Goal: Share content: Share content

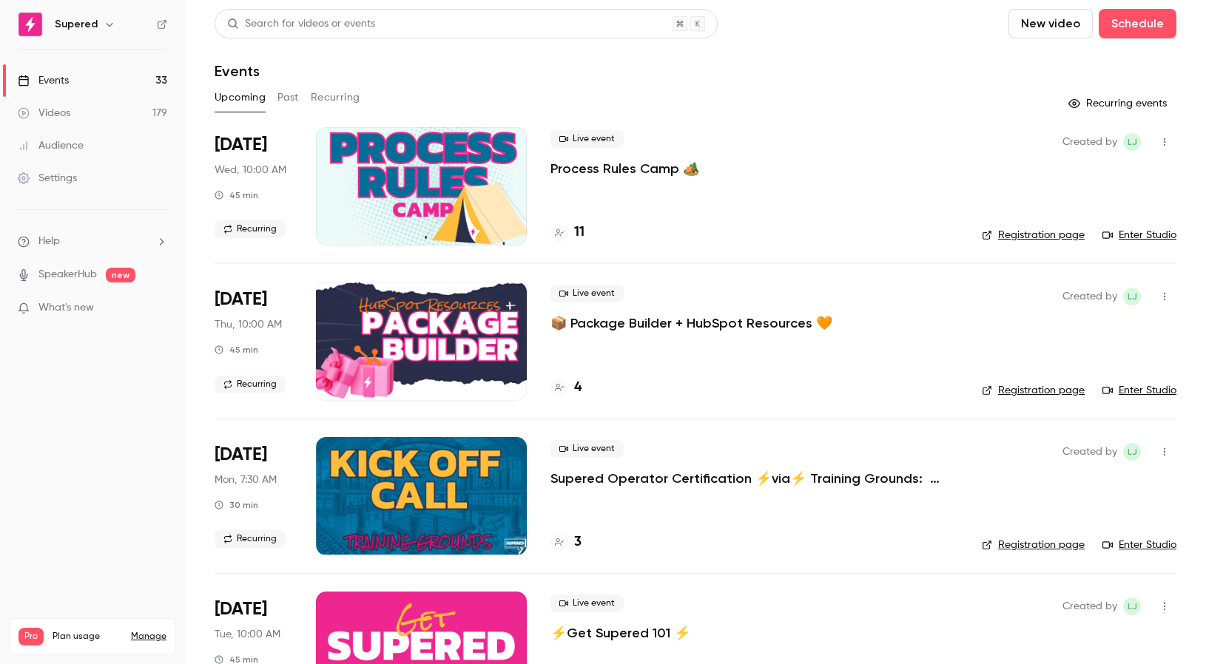
click at [345, 92] on button "Recurring" at bounding box center [336, 98] width 50 height 24
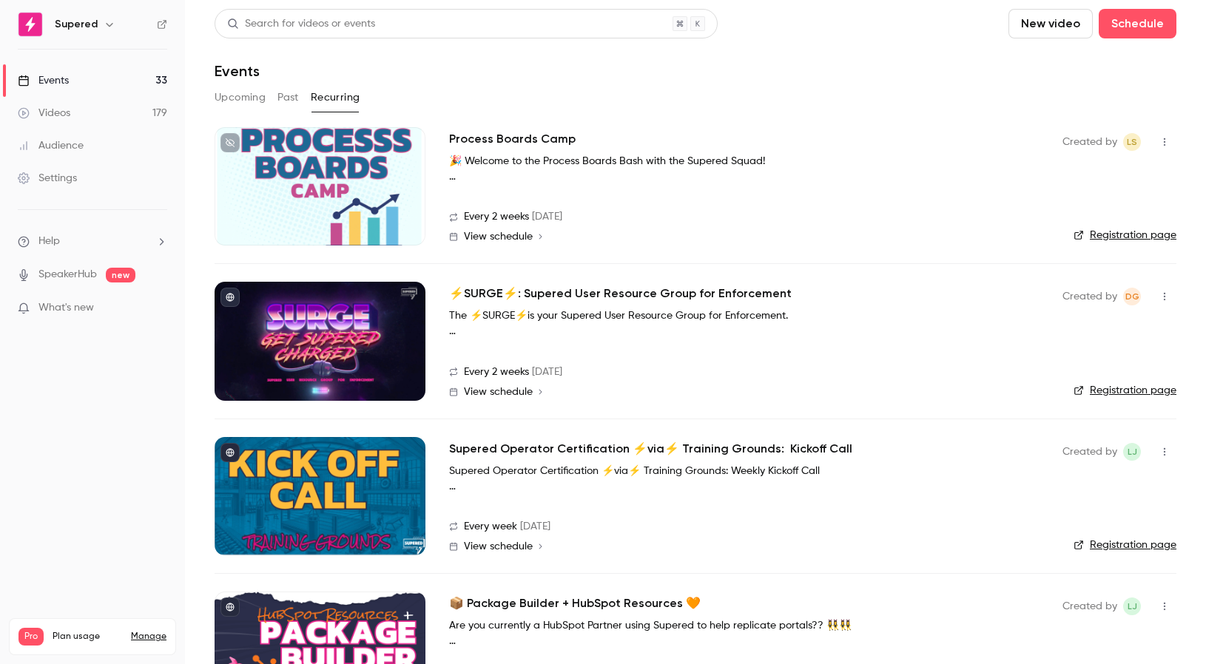
scroll to position [92, 0]
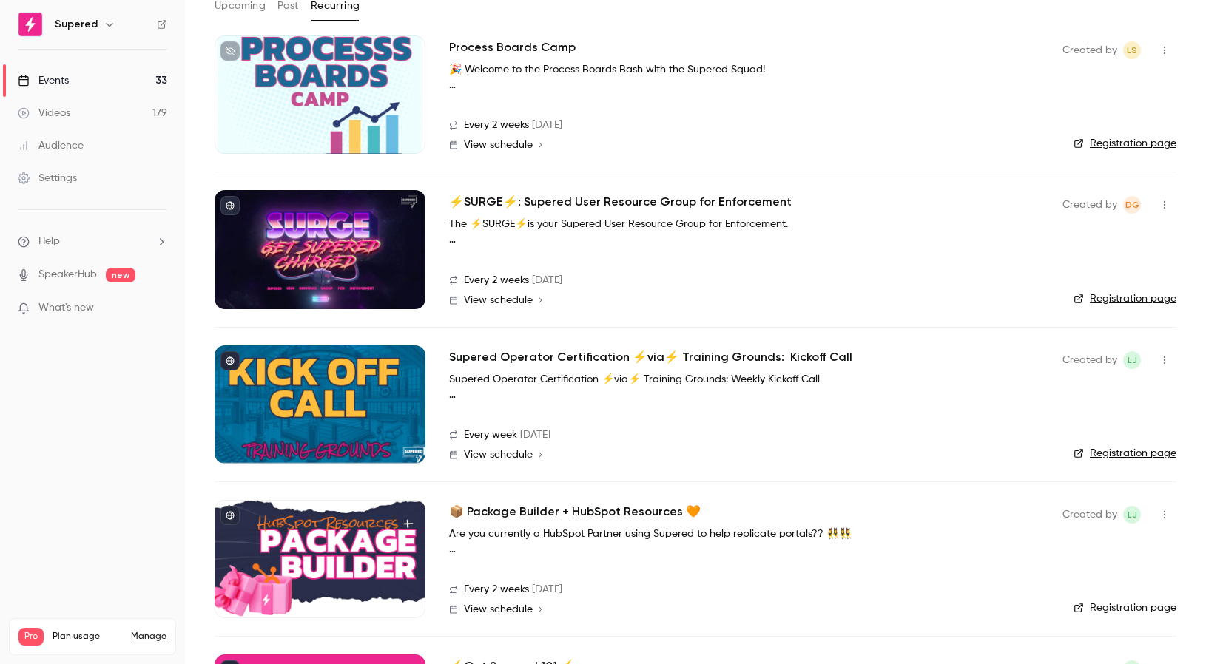
click at [482, 373] on p "Supered Operator Certification ⚡️via⚡️ Training Grounds: Weekly Kickoff Call" at bounding box center [671, 380] width 444 height 16
click at [486, 355] on h2 "Supered Operator Certification ⚡️via⚡️ Training Grounds: Kickoff Call" at bounding box center [650, 357] width 403 height 18
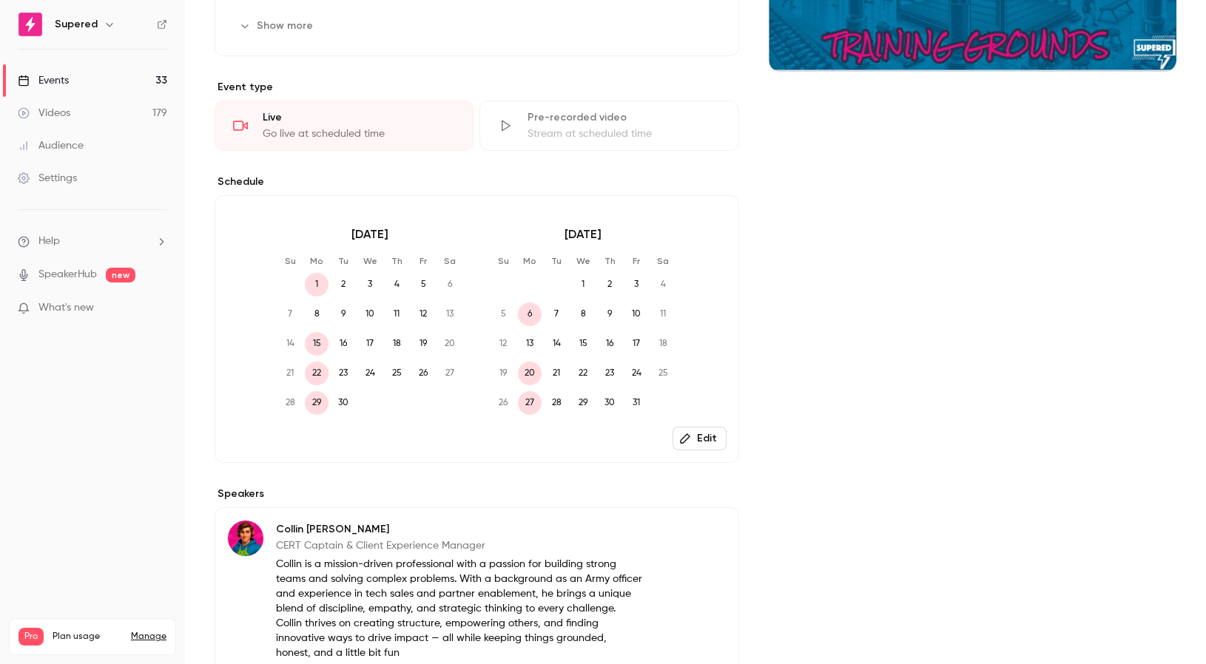
scroll to position [307, 0]
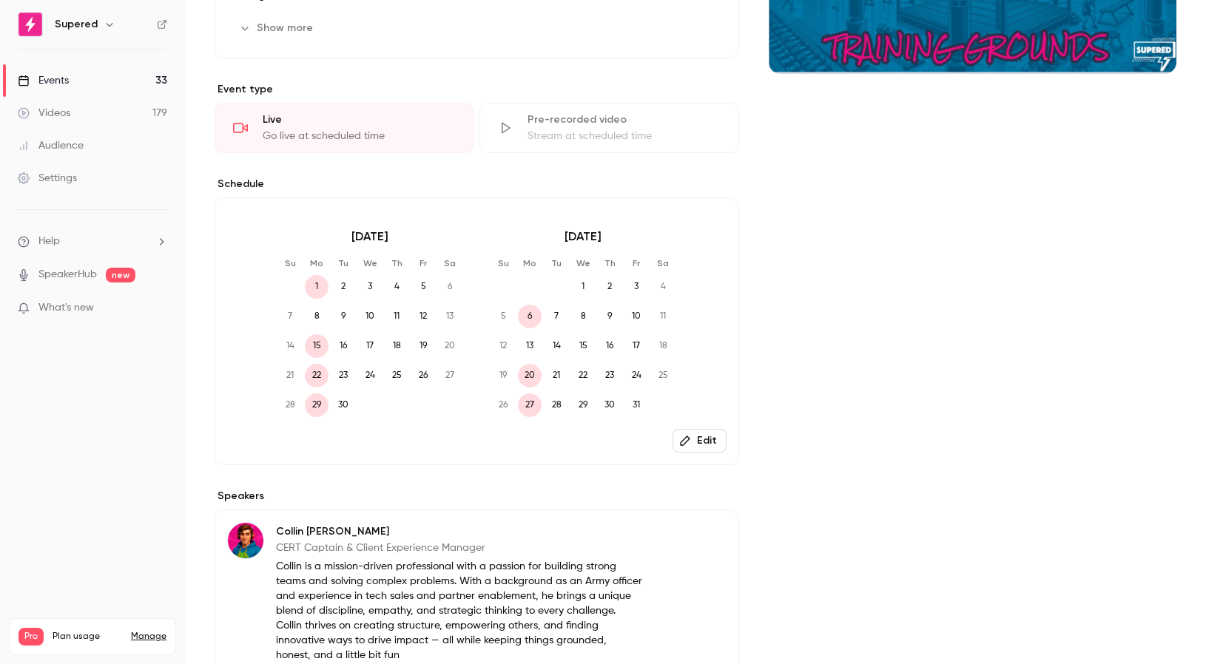
click at [701, 442] on button "Edit" at bounding box center [699, 441] width 54 height 24
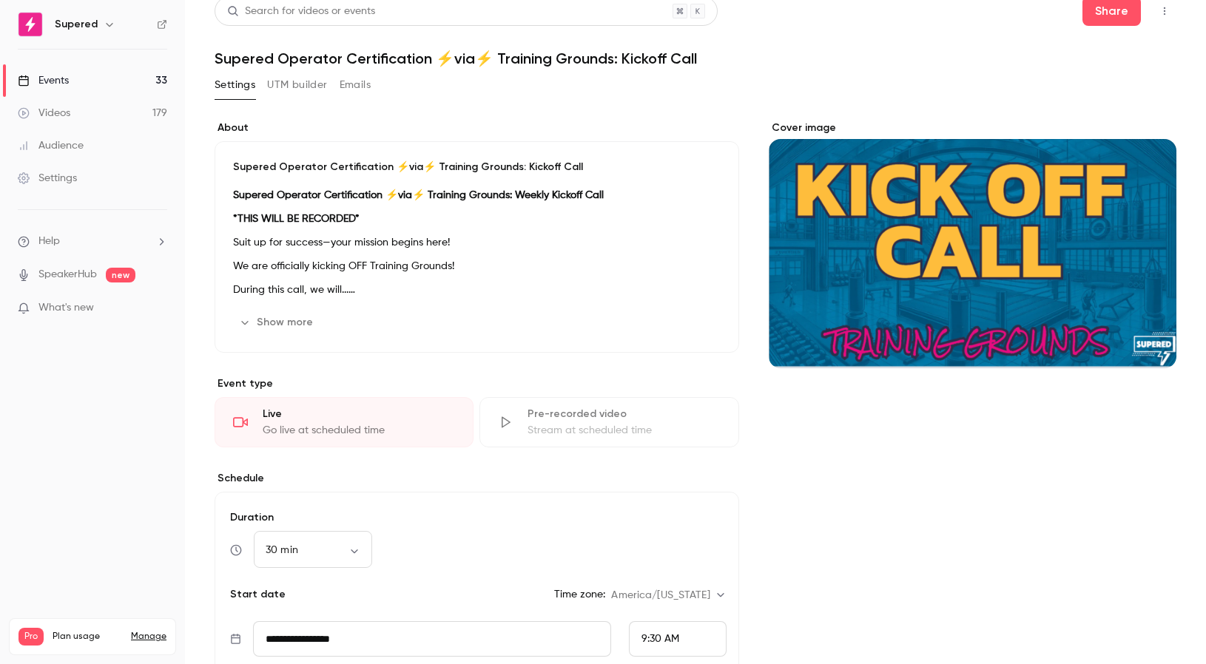
scroll to position [0, 0]
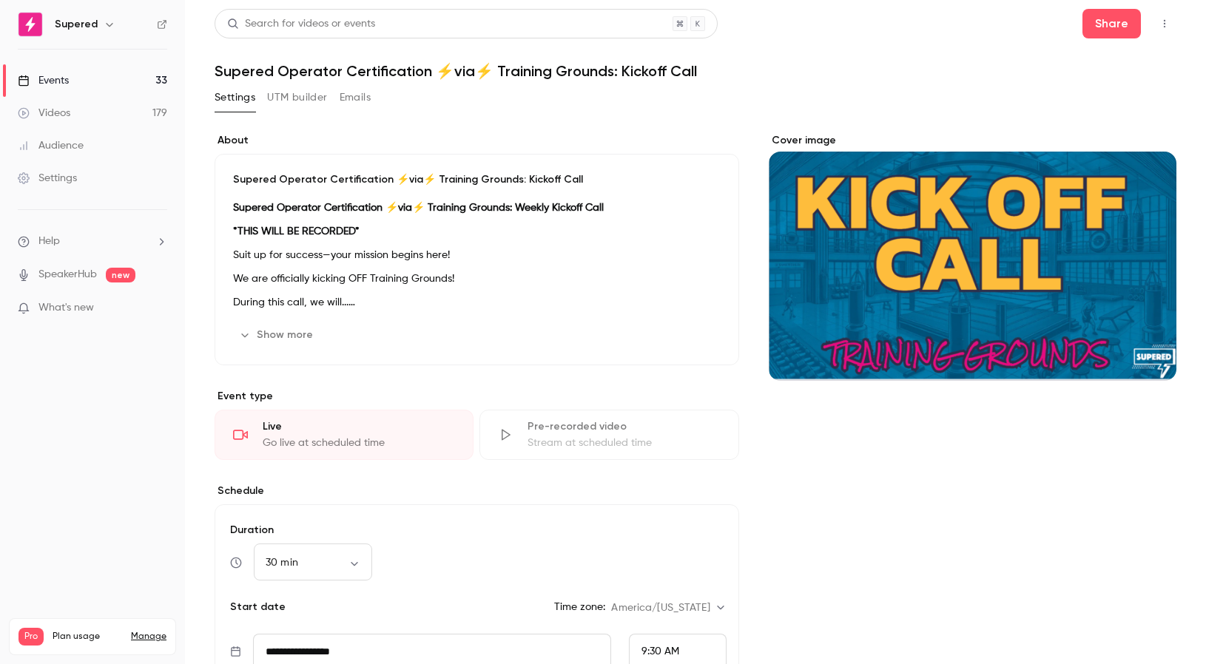
click at [101, 79] on link "Events 33" at bounding box center [92, 80] width 185 height 33
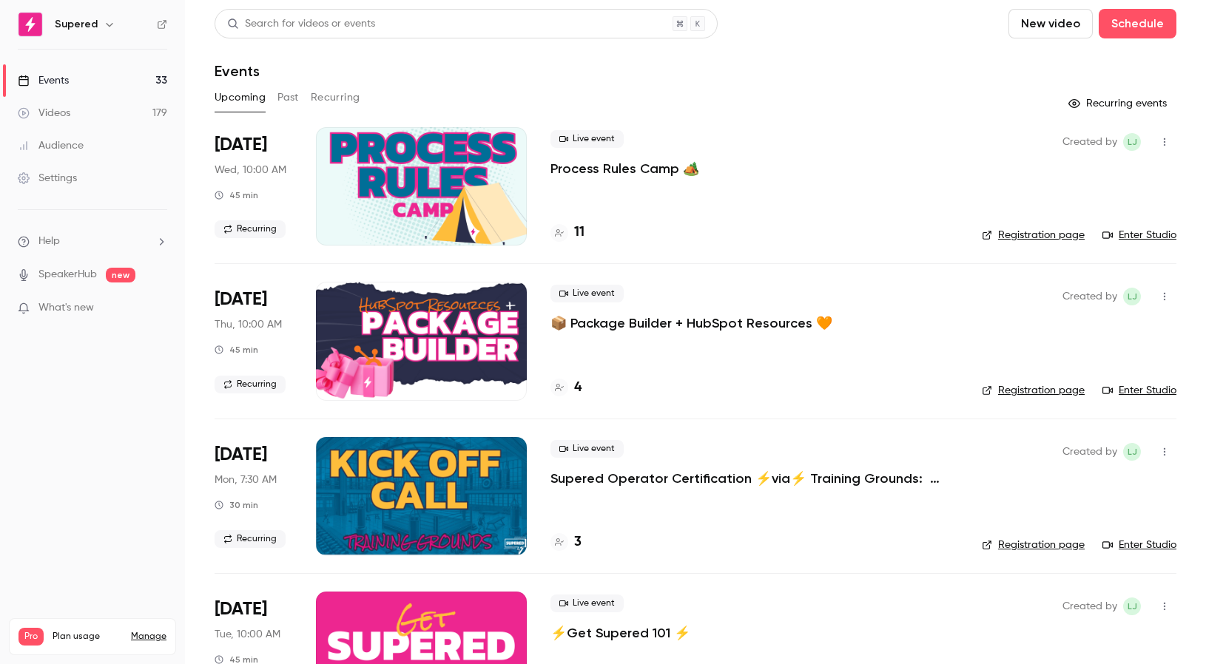
click at [72, 116] on link "Videos 179" at bounding box center [92, 113] width 185 height 33
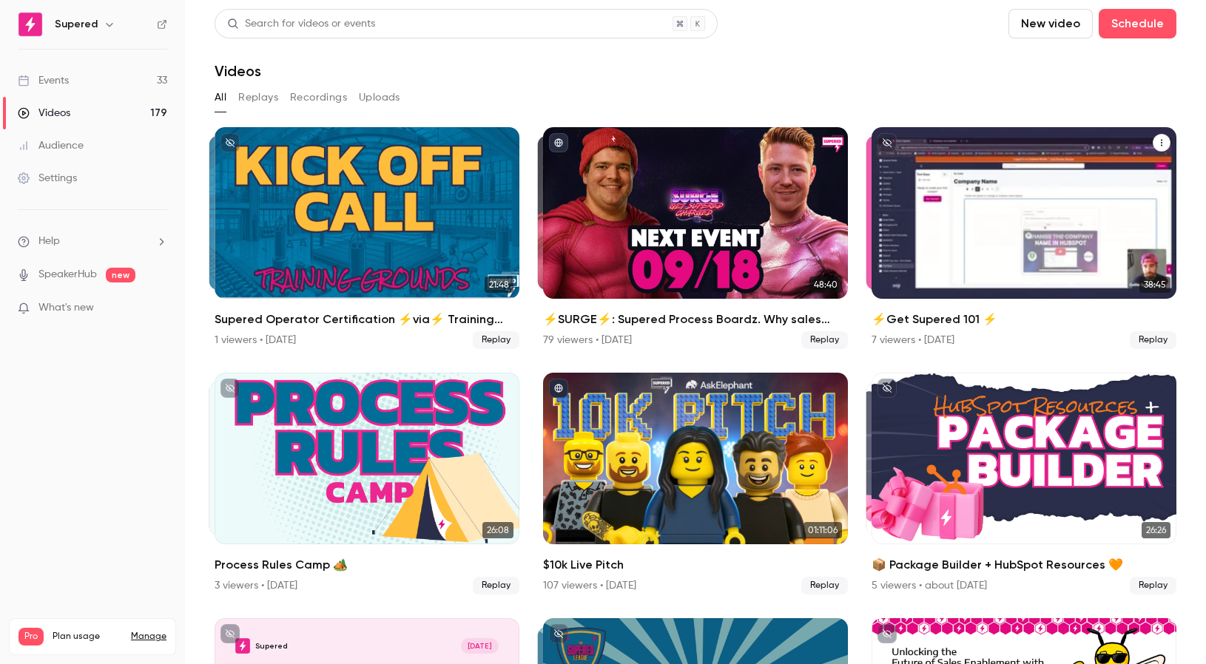
click at [1161, 146] on icon "⚡️Get Supered 101 ⚡️" at bounding box center [1161, 142] width 9 height 9
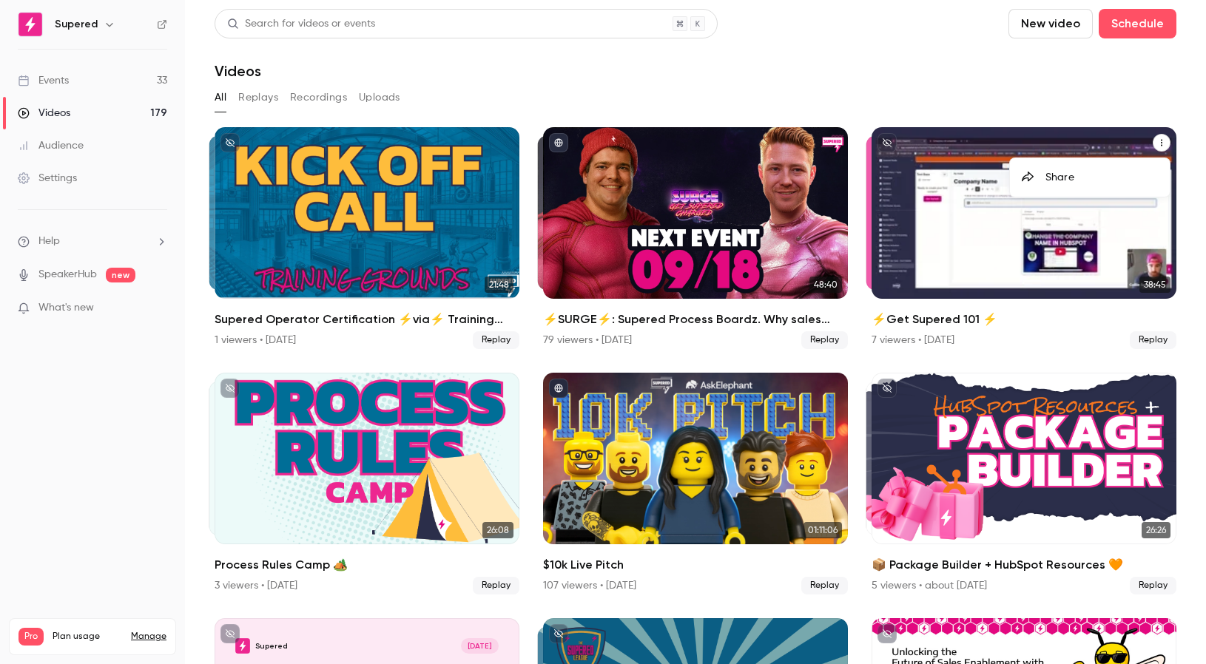
click at [1082, 177] on div "Share" at bounding box center [1101, 177] width 112 height 15
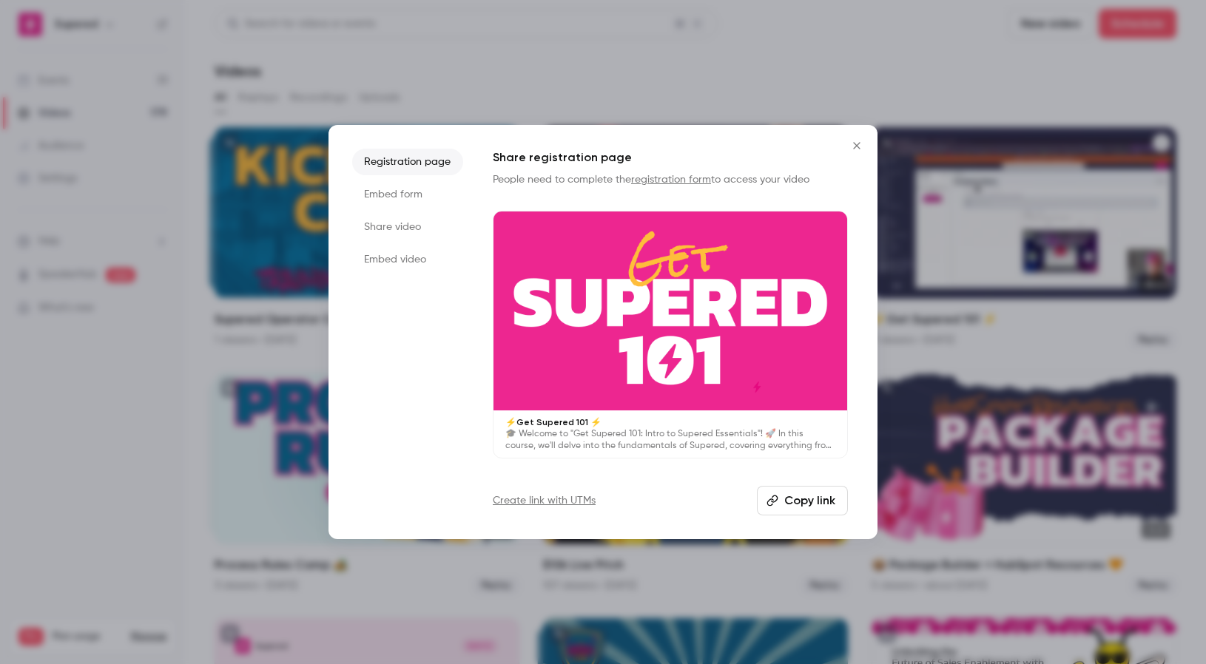
click at [415, 232] on li "Share video" at bounding box center [407, 227] width 111 height 27
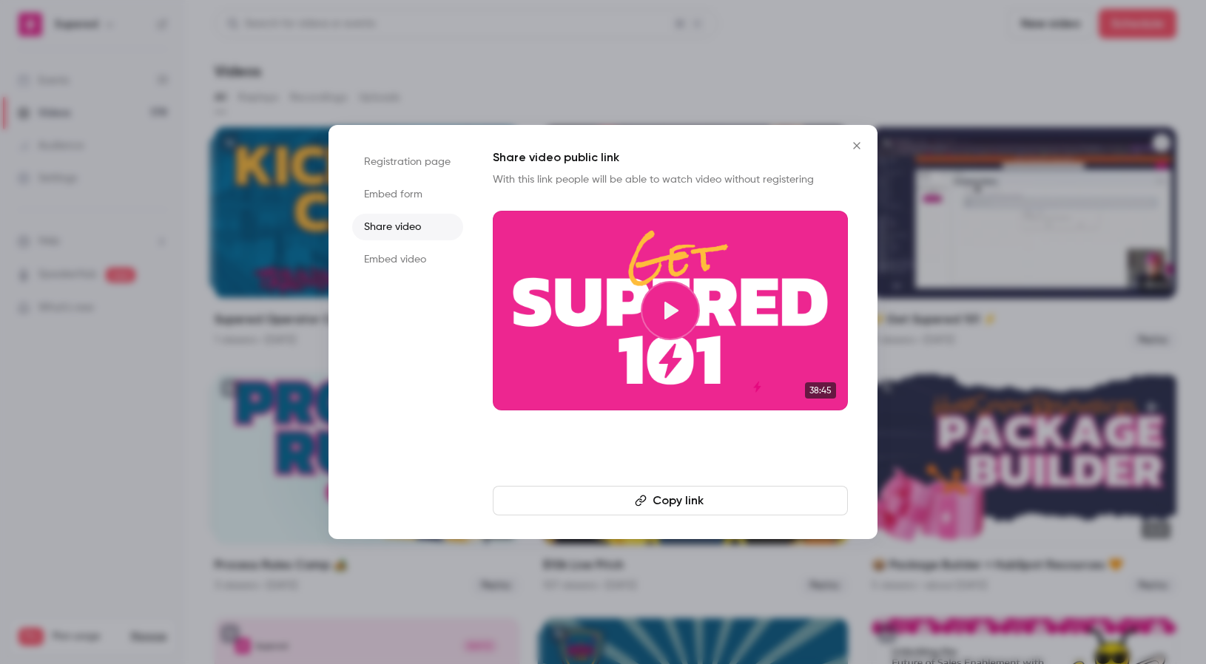
click at [647, 506] on button "Copy link" at bounding box center [670, 501] width 355 height 30
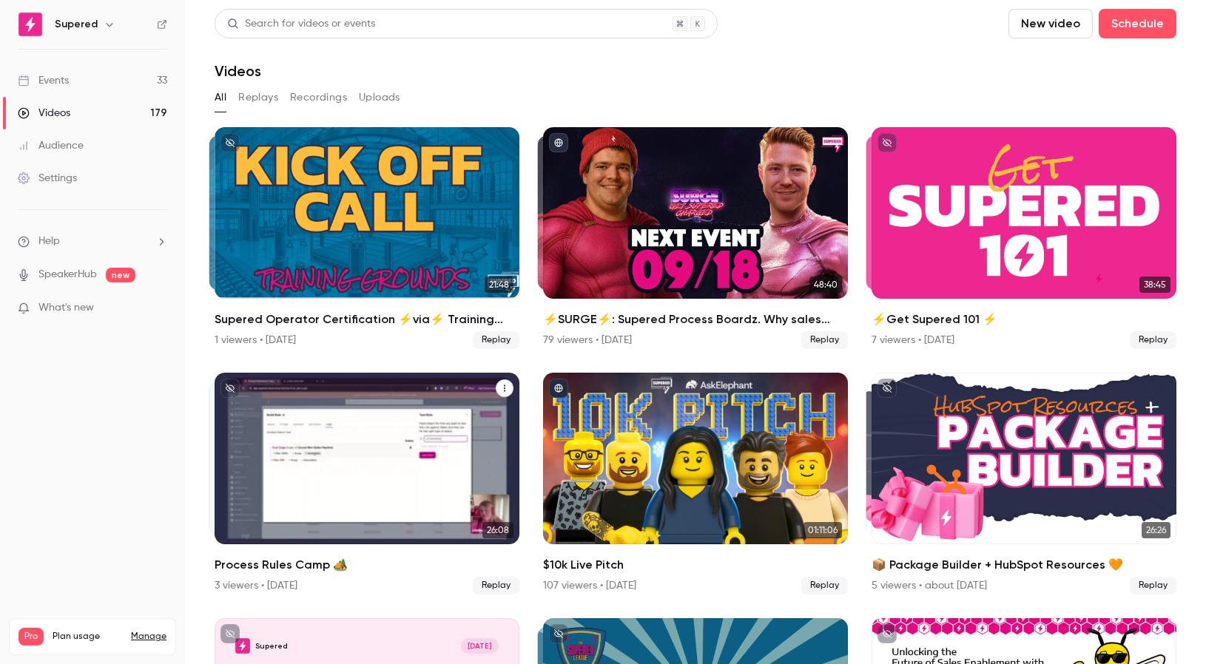
click at [507, 389] on icon "Process Rules Camp 🏕️" at bounding box center [504, 388] width 9 height 9
click at [405, 425] on div "Share" at bounding box center [444, 423] width 112 height 15
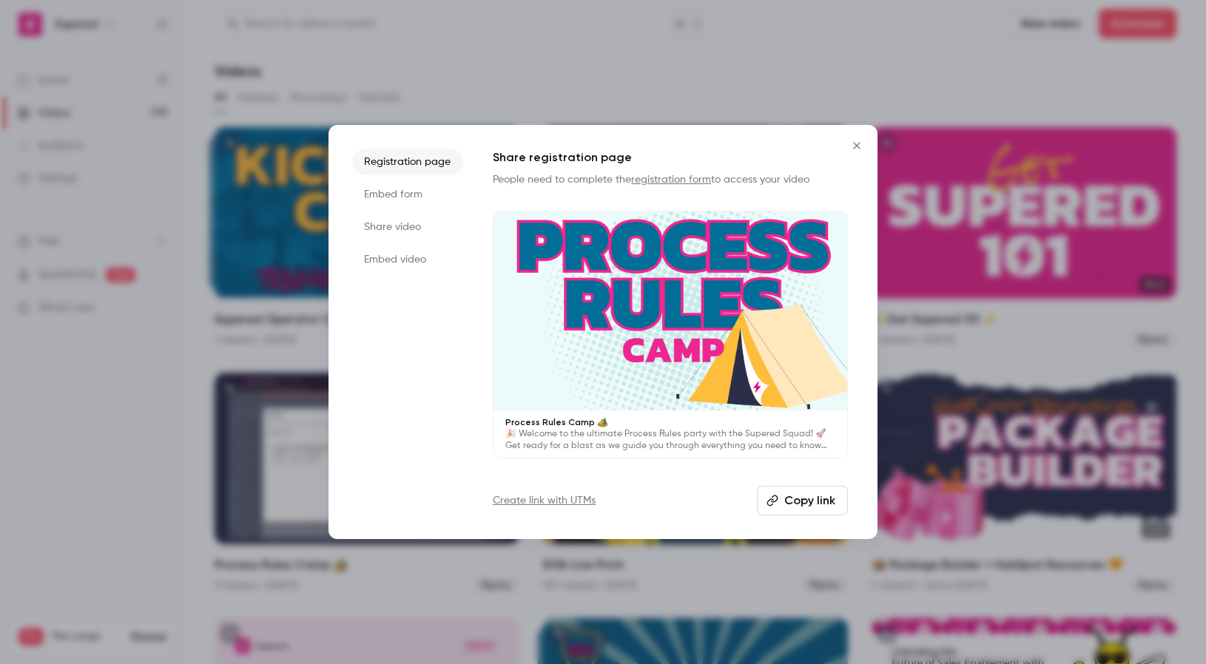
click at [396, 224] on li "Share video" at bounding box center [407, 227] width 111 height 27
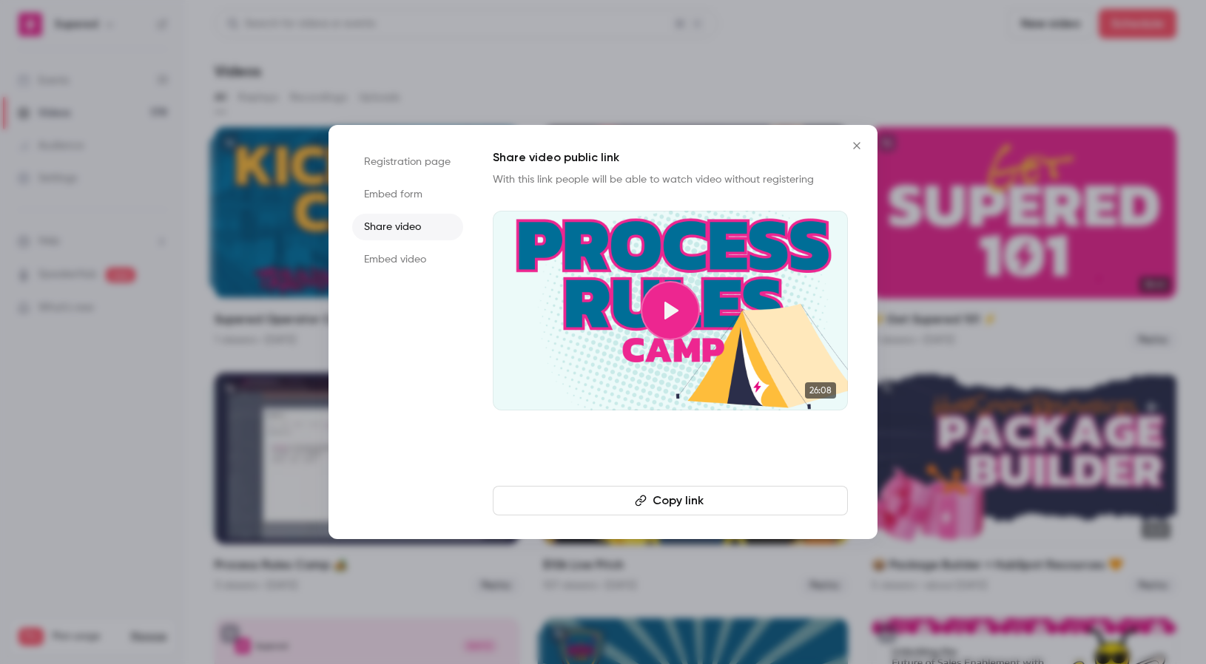
click at [655, 502] on button "Copy link" at bounding box center [670, 501] width 355 height 30
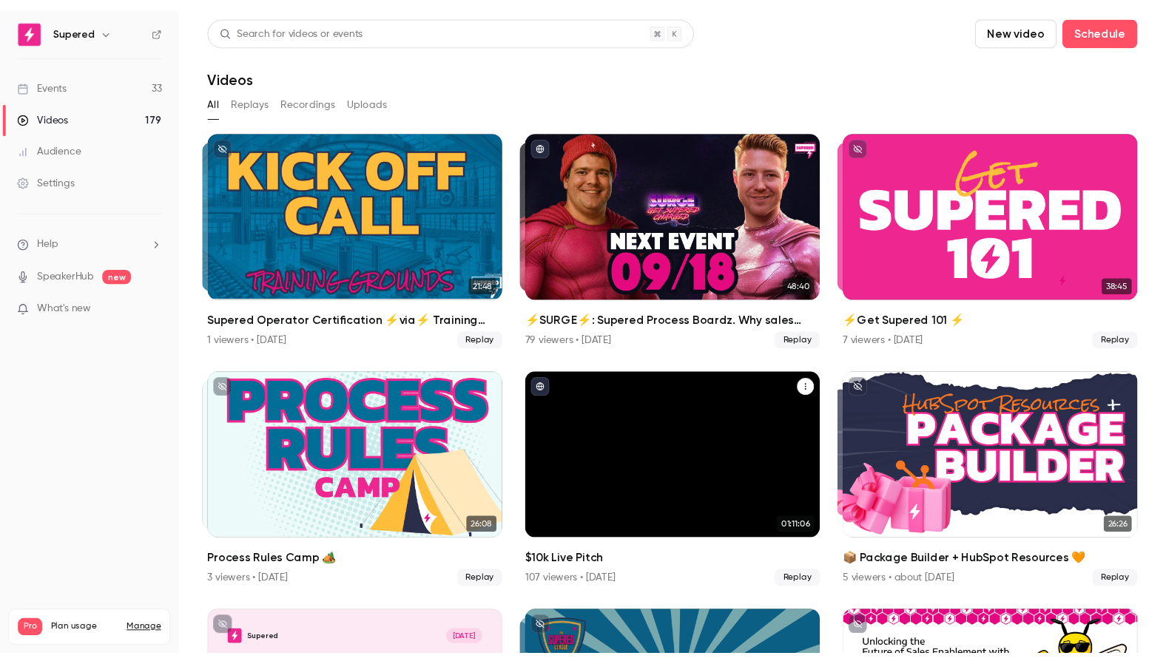
scroll to position [109, 0]
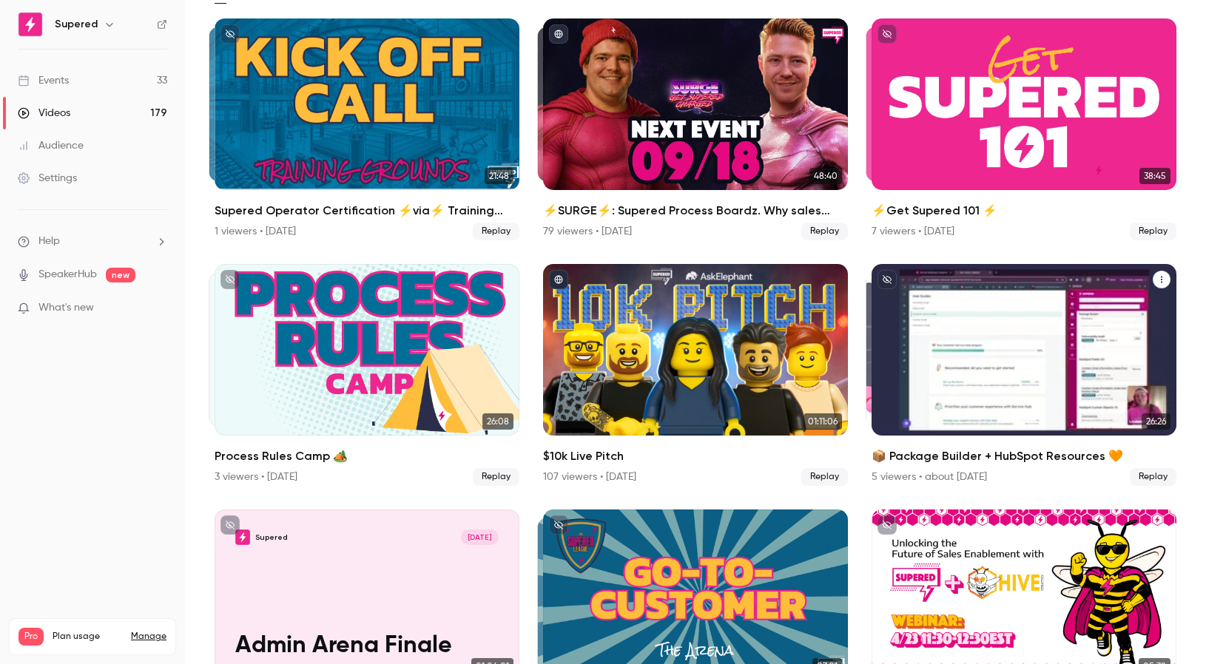
click at [1163, 276] on icon "📦 Package Builder + HubSpot Resources 🧡" at bounding box center [1161, 279] width 9 height 9
click at [1115, 312] on div "Share" at bounding box center [1101, 314] width 112 height 15
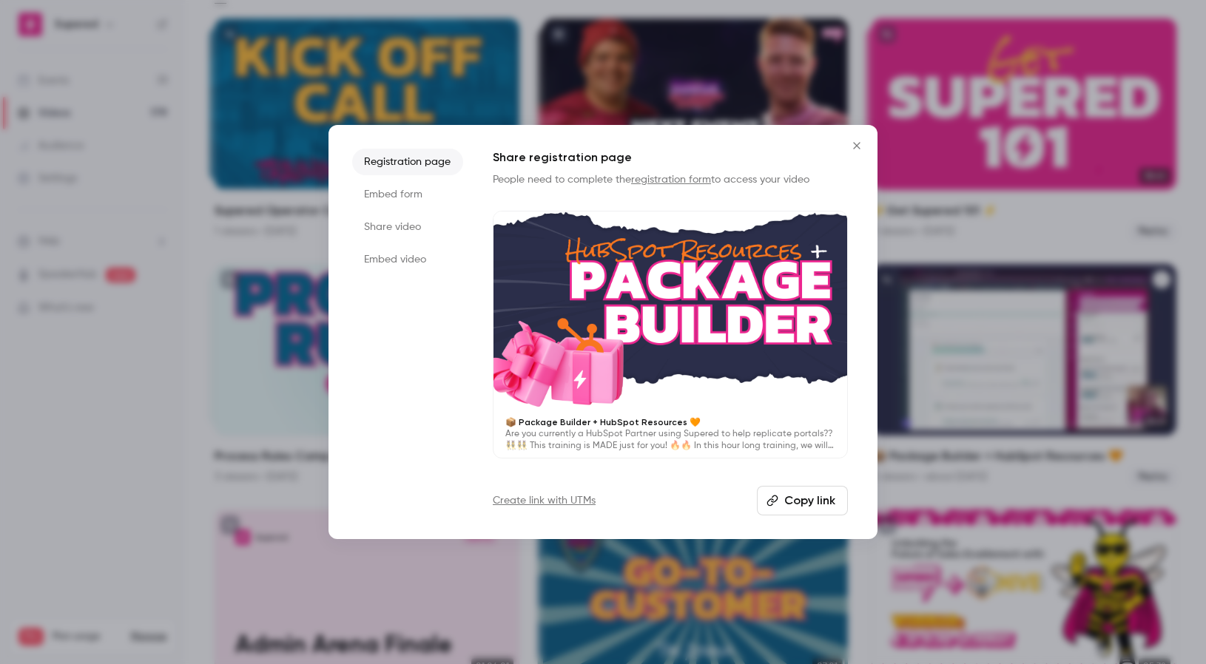
click at [399, 215] on li "Share video" at bounding box center [407, 227] width 111 height 27
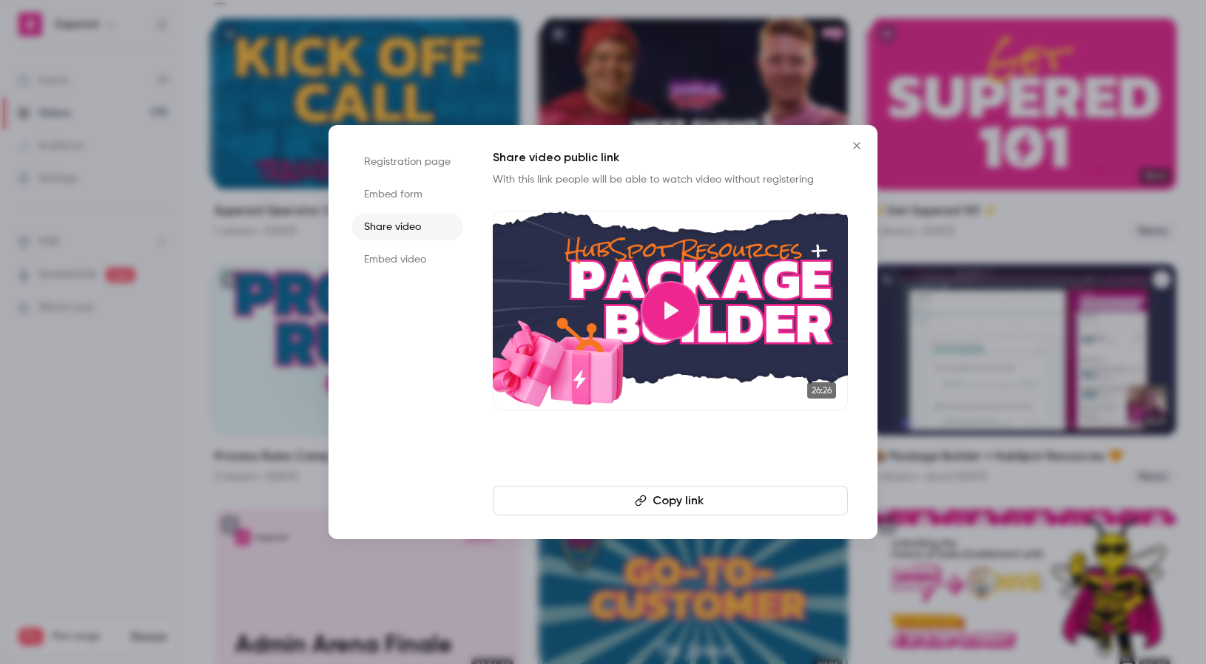
click at [667, 499] on button "Copy link" at bounding box center [670, 501] width 355 height 30
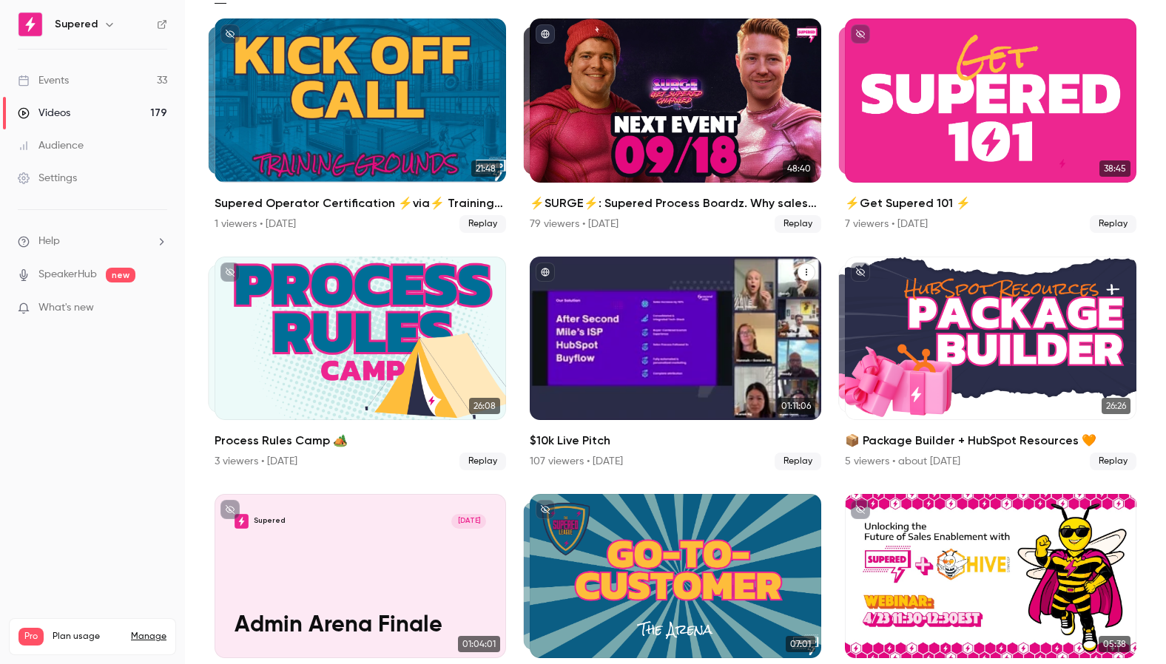
scroll to position [0, 0]
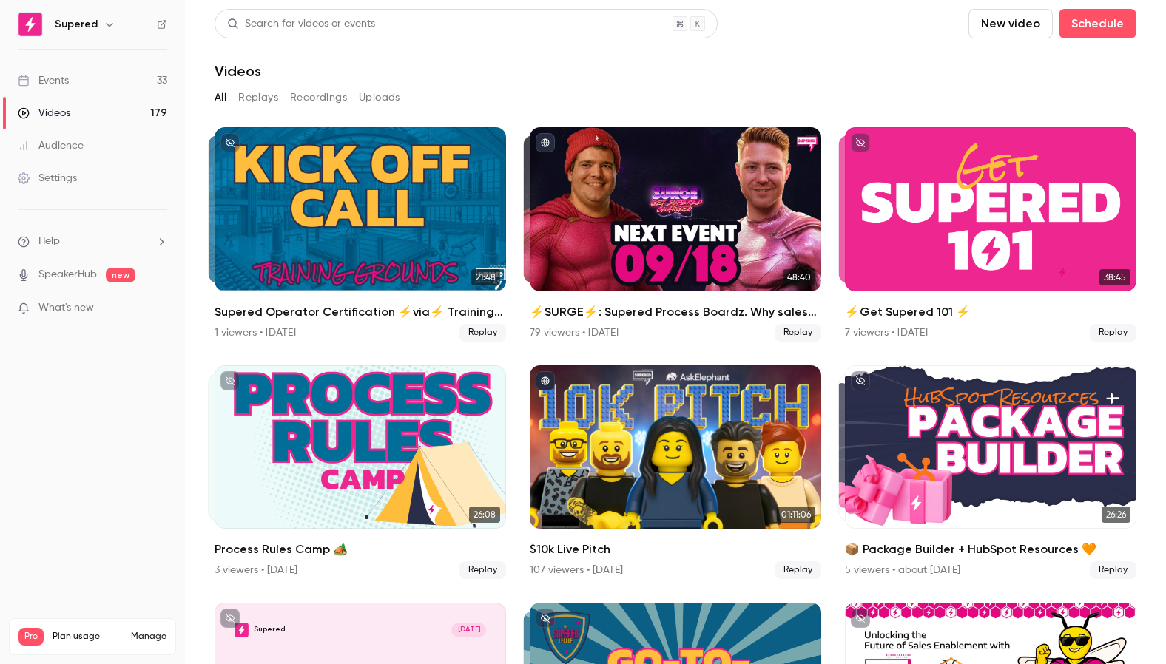
click at [79, 85] on link "Events 33" at bounding box center [92, 80] width 185 height 33
